Goal: Task Accomplishment & Management: Use online tool/utility

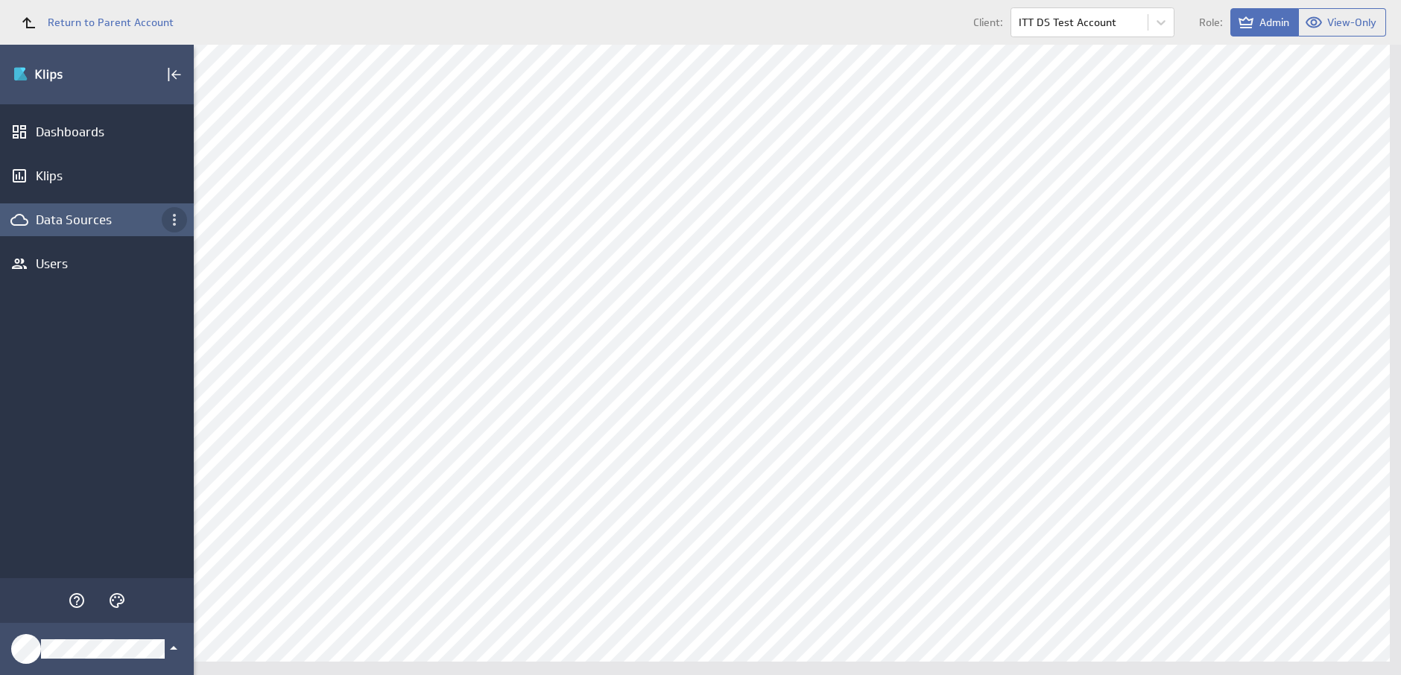
click at [171, 218] on icon "Data Sources menu" at bounding box center [174, 220] width 18 height 18
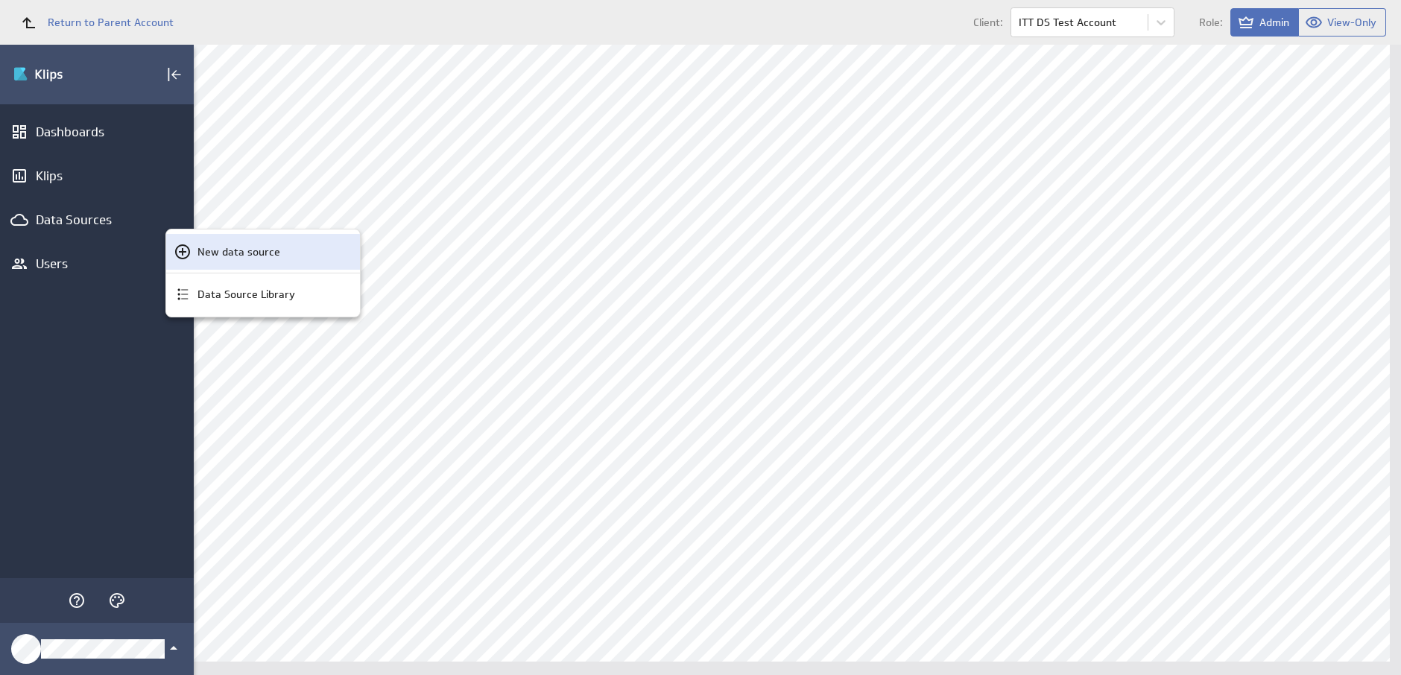
click at [198, 250] on p "New data source" at bounding box center [238, 252] width 83 height 16
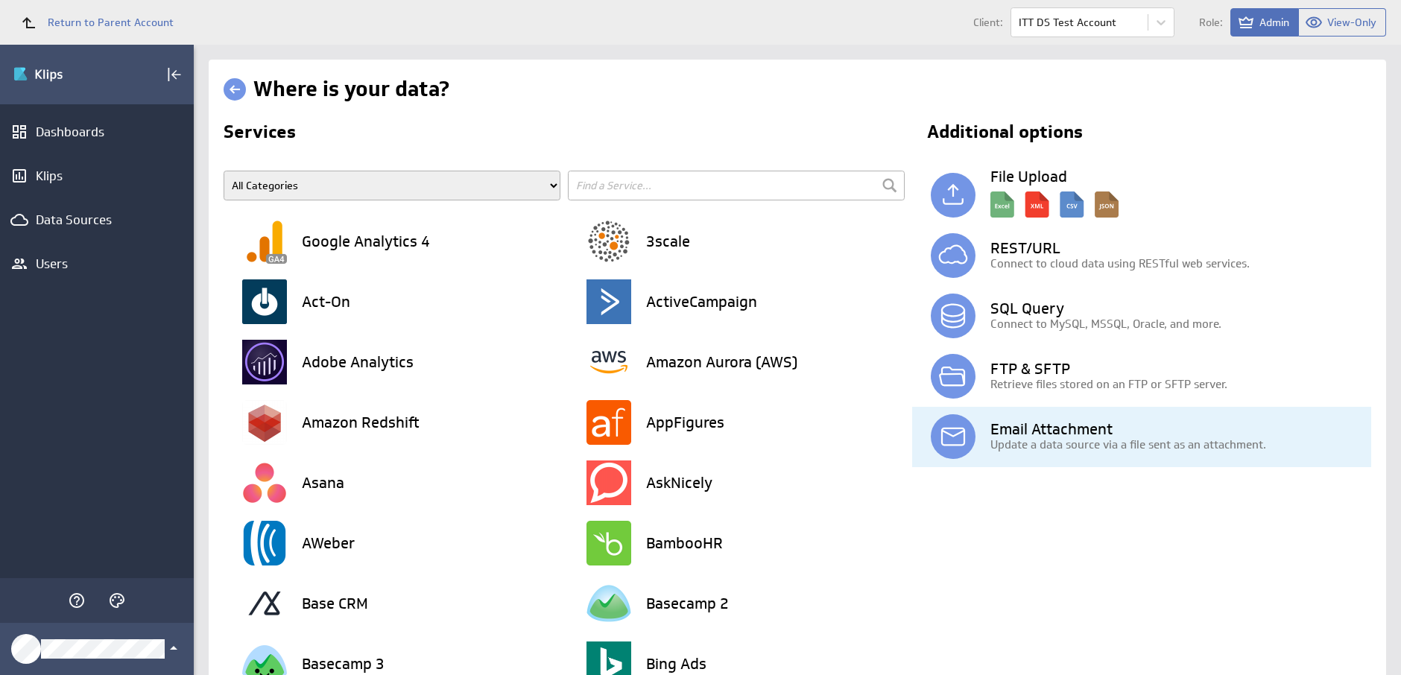
click at [1109, 428] on h3 "Email Attachment" at bounding box center [1180, 429] width 381 height 15
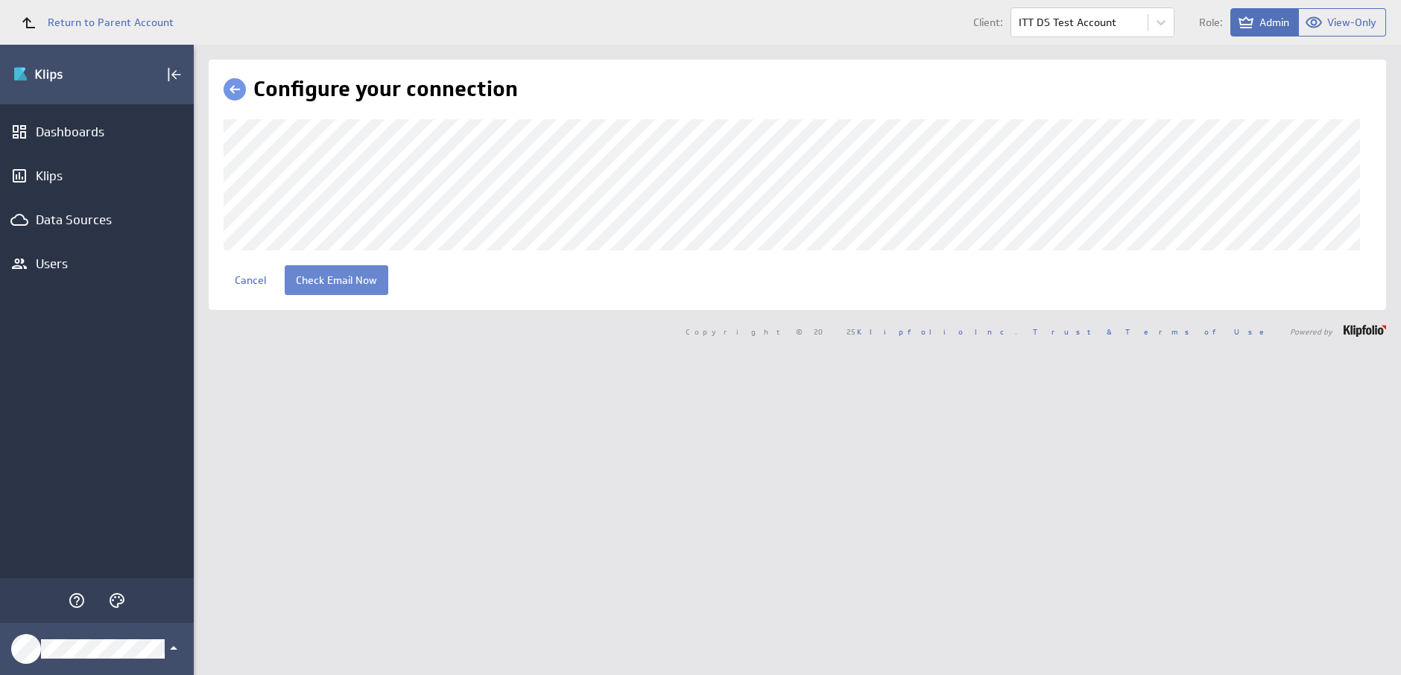
click at [347, 285] on input "Check Email Now" at bounding box center [337, 280] width 104 height 30
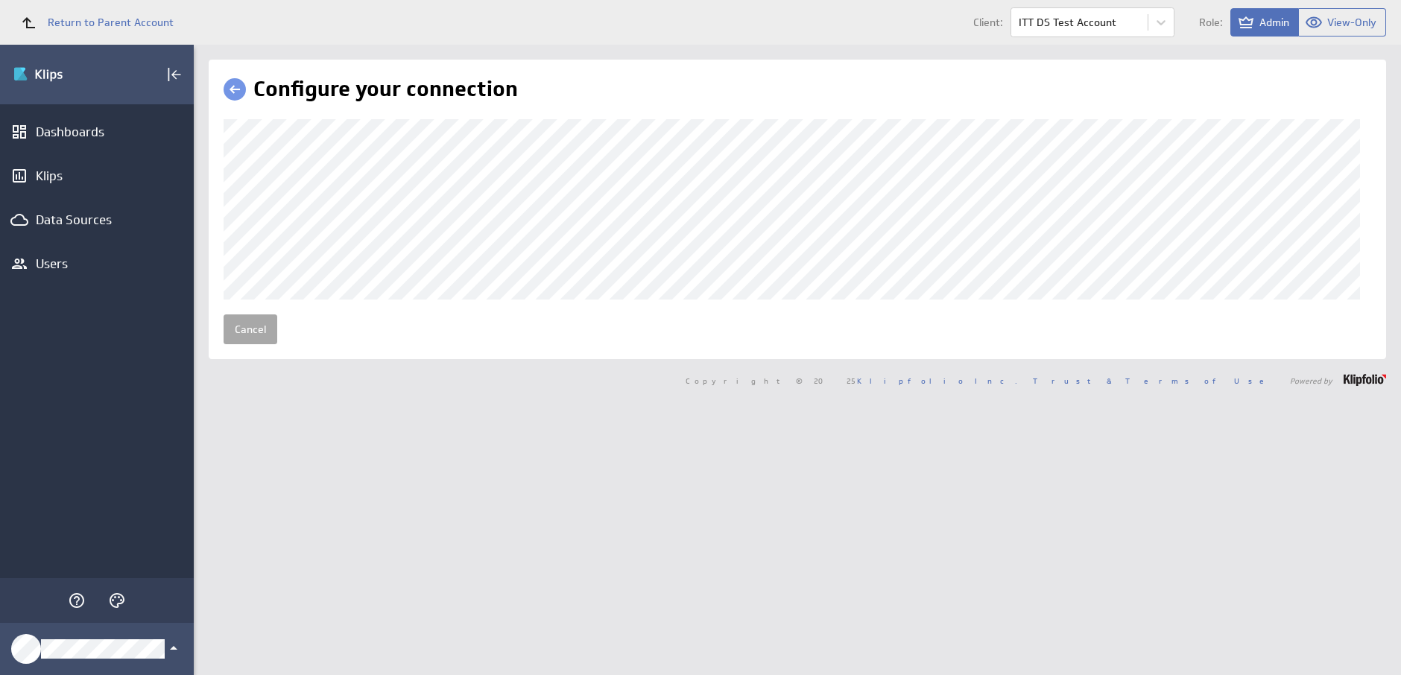
click at [258, 335] on link "Cancel" at bounding box center [251, 329] width 54 height 30
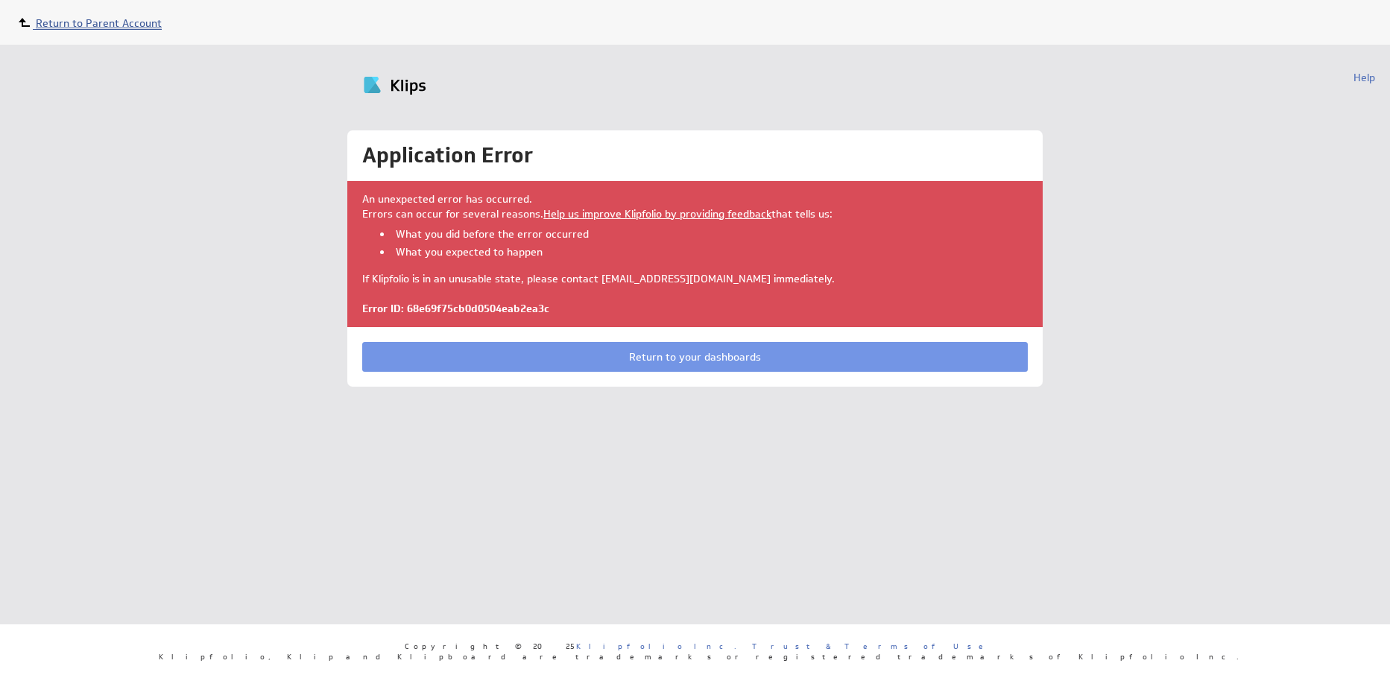
click at [143, 20] on span "Return to Parent Account" at bounding box center [99, 22] width 126 height 13
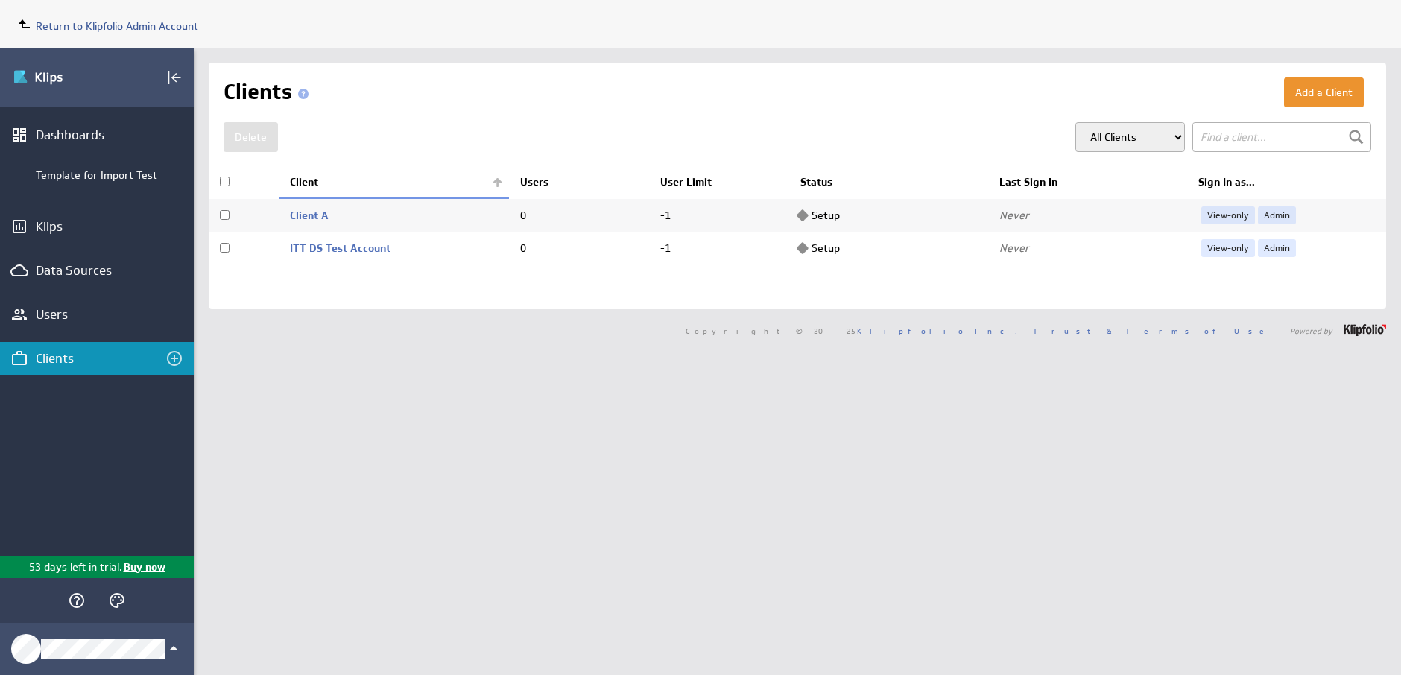
click at [87, 26] on span "Return to Klipfolio Admin Account" at bounding box center [117, 25] width 162 height 13
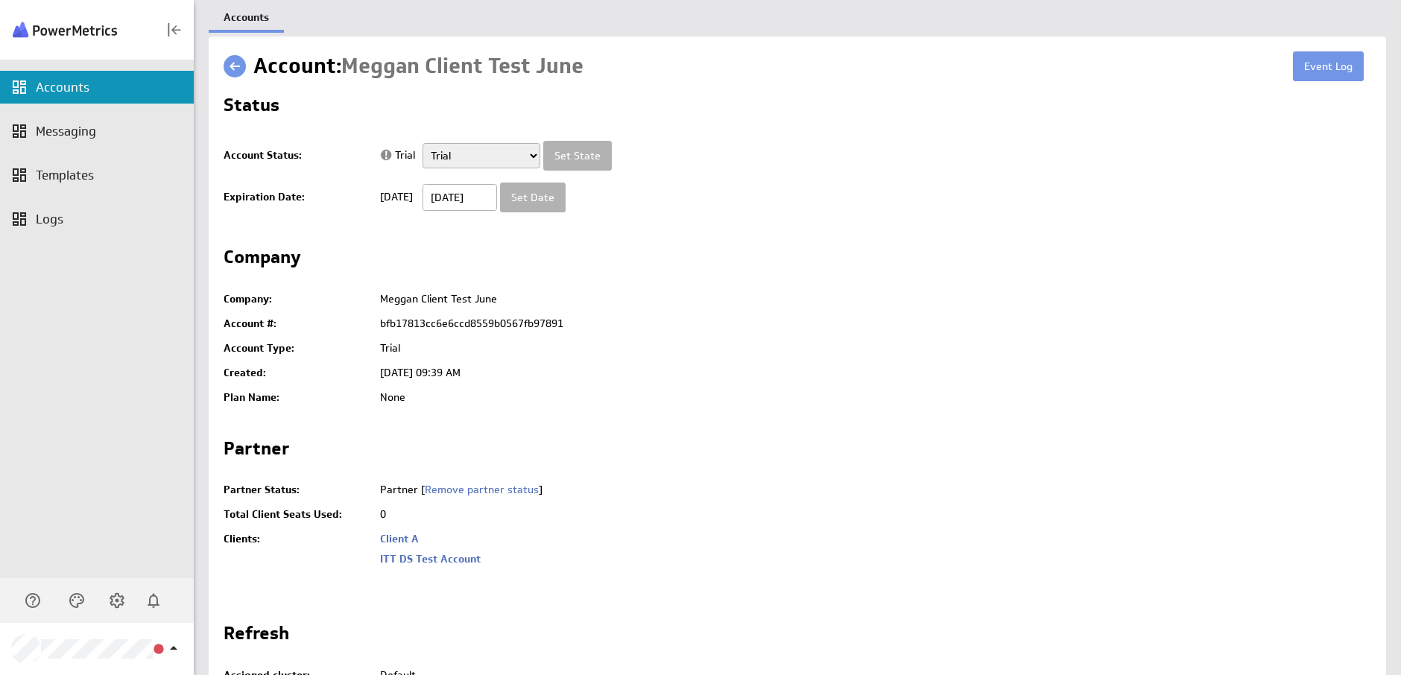
click at [79, 86] on div "Accounts" at bounding box center [113, 87] width 154 height 16
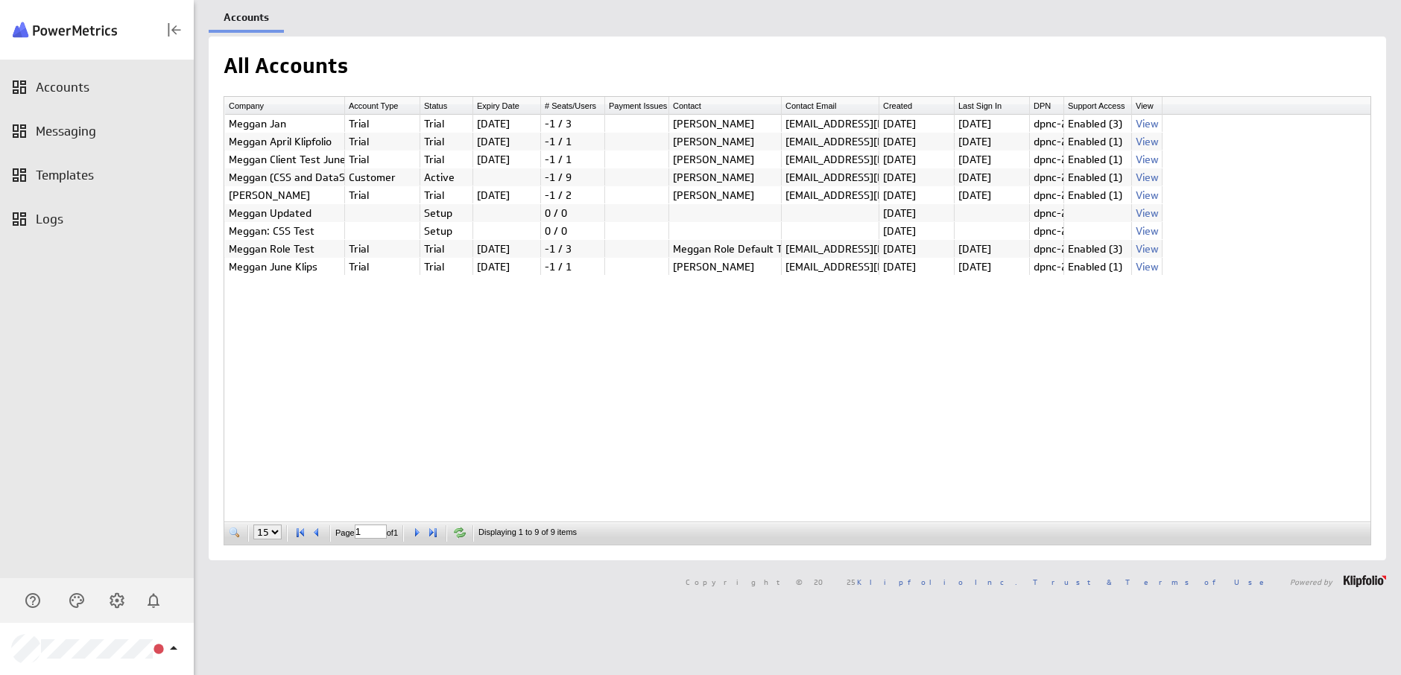
click at [40, 313] on div "Accounts Messaging Templates Logs" at bounding box center [97, 319] width 194 height 519
click at [236, 531] on span at bounding box center [234, 532] width 15 height 15
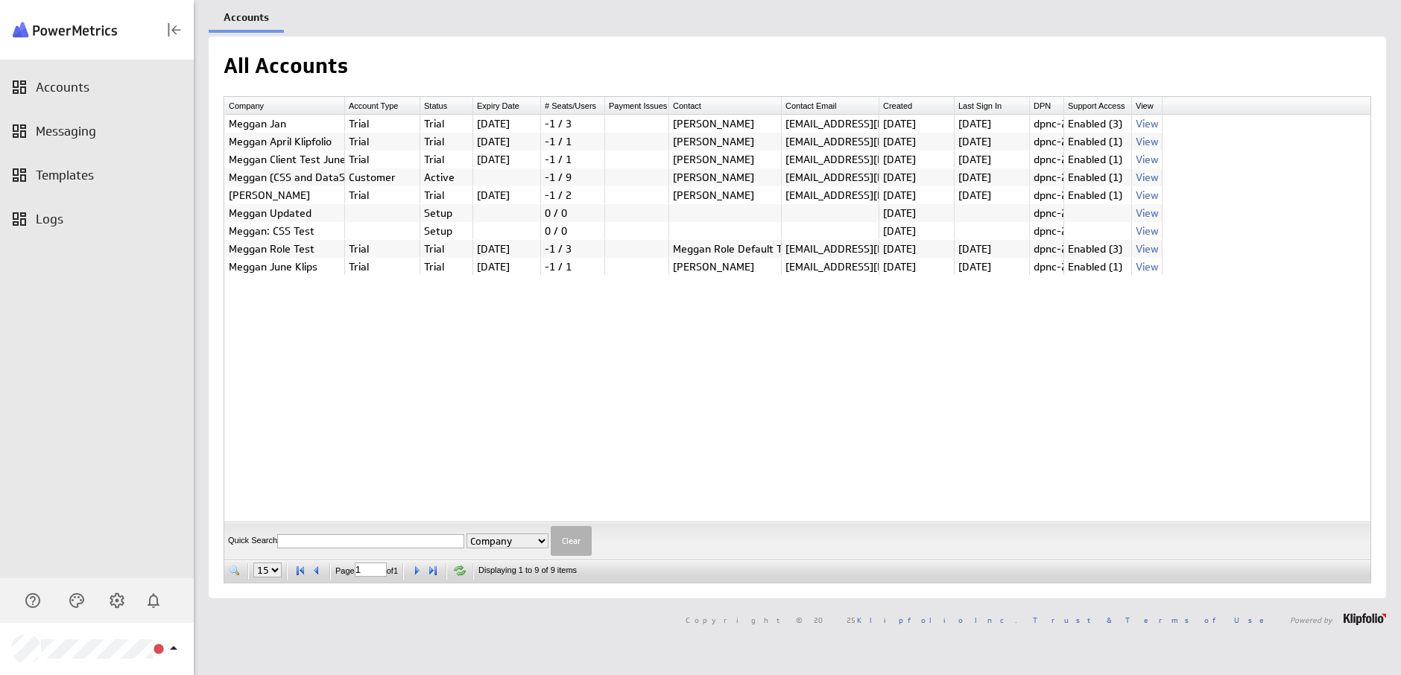
paste input "6e846dcdeb6dbf794d9eafdb8b261cd3"
type input "6e846dcdeb6dbf794d9eafdb8b261cd3"
